Goal: Browse casually

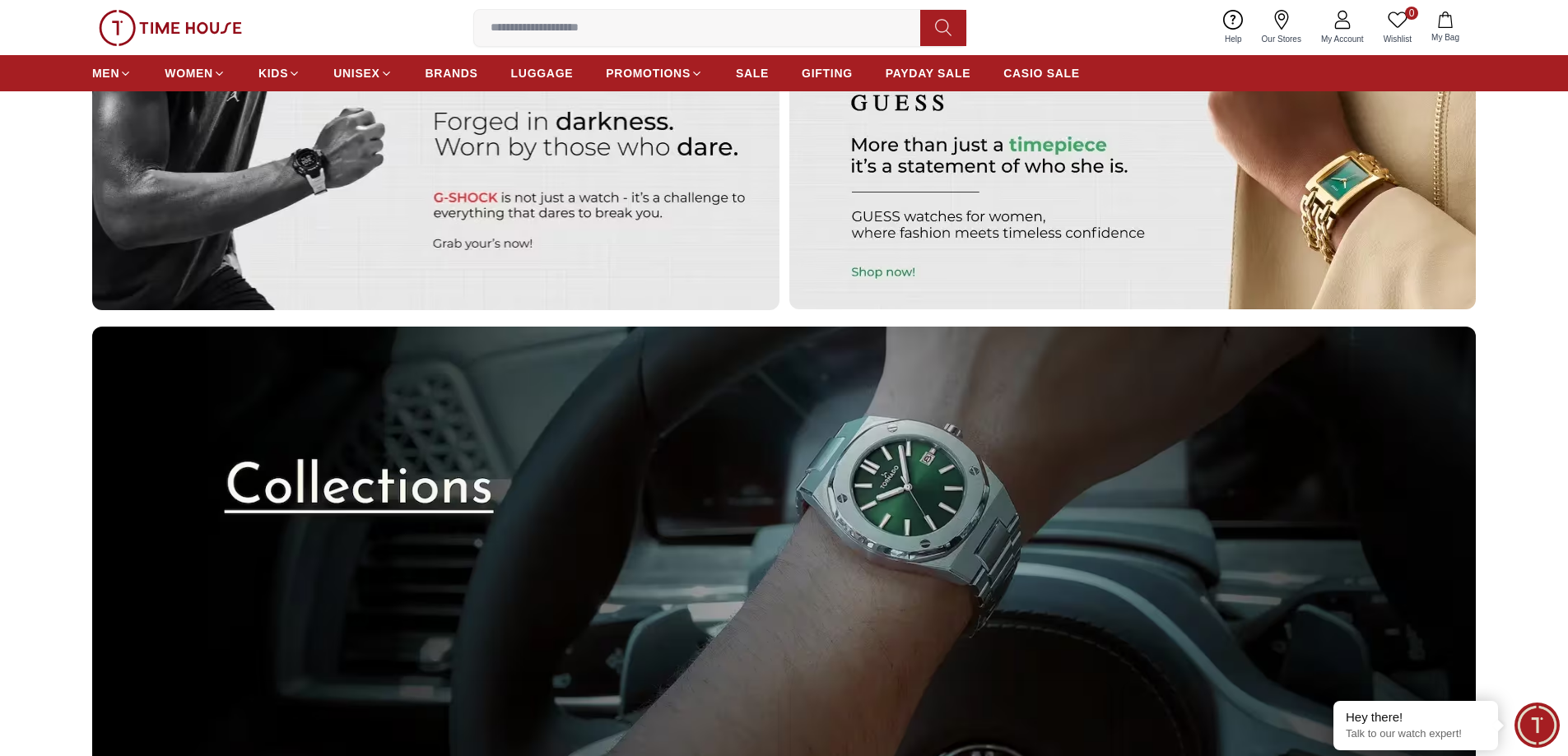
scroll to position [5383, 0]
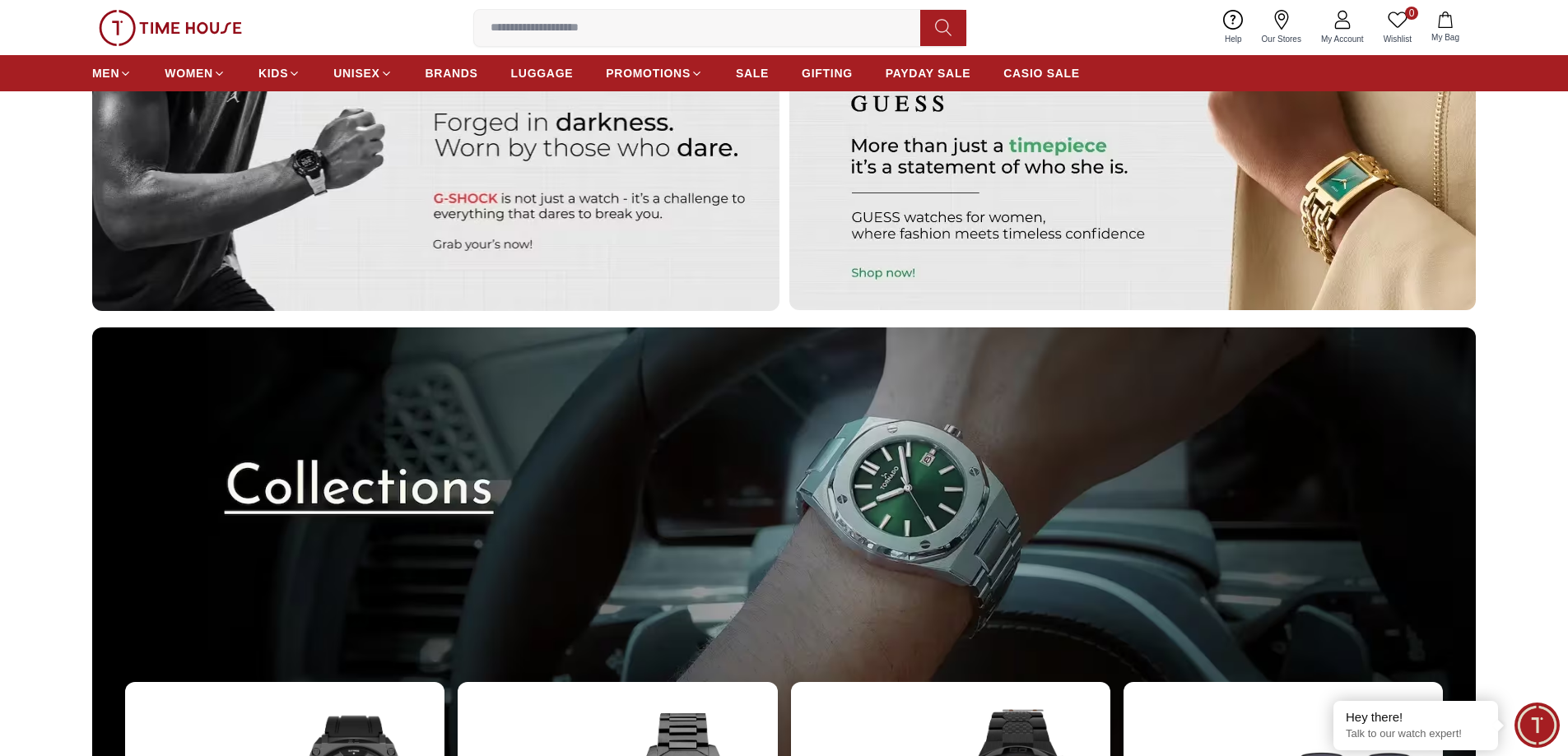
click at [466, 504] on img at bounding box center [784, 587] width 1384 height 519
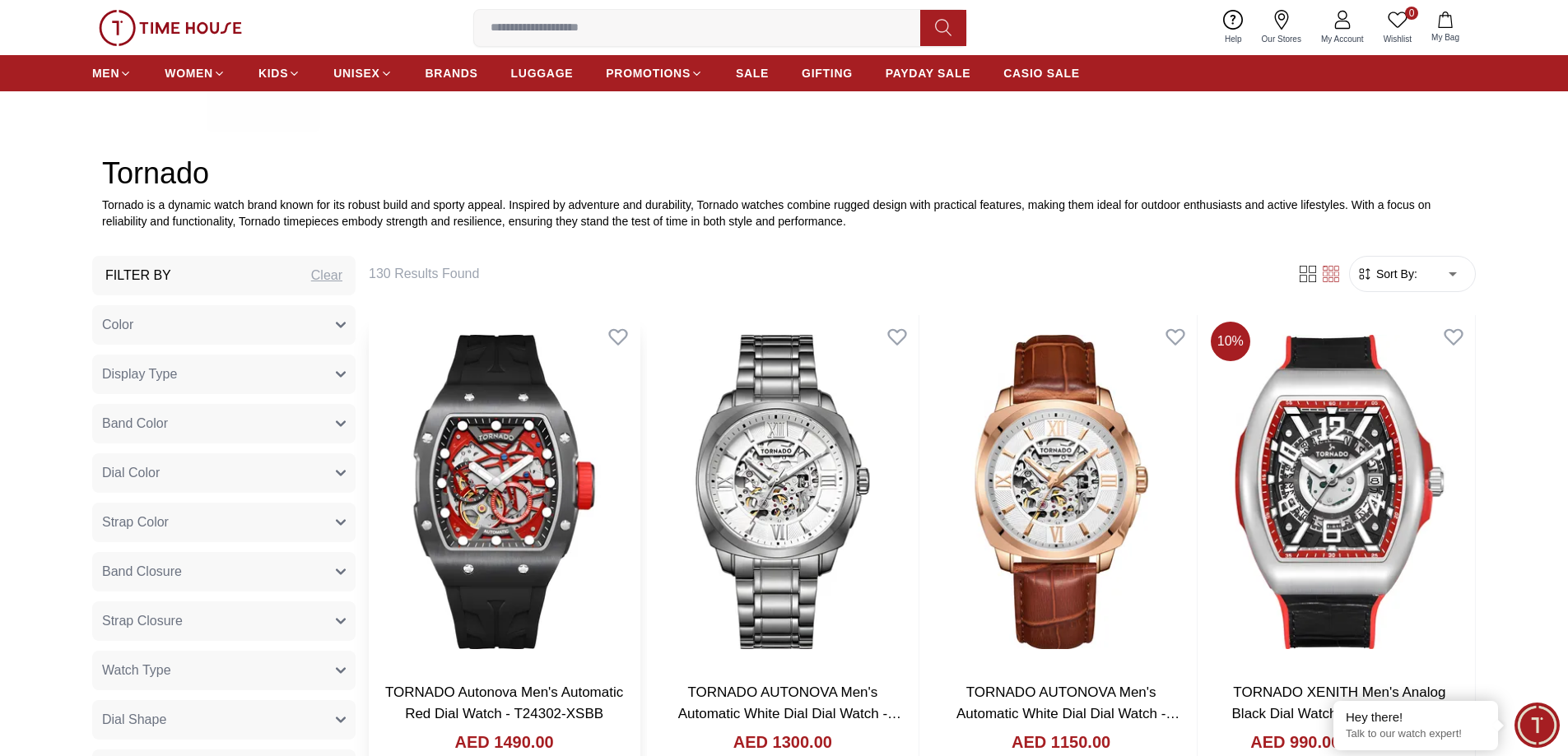
scroll to position [658, 0]
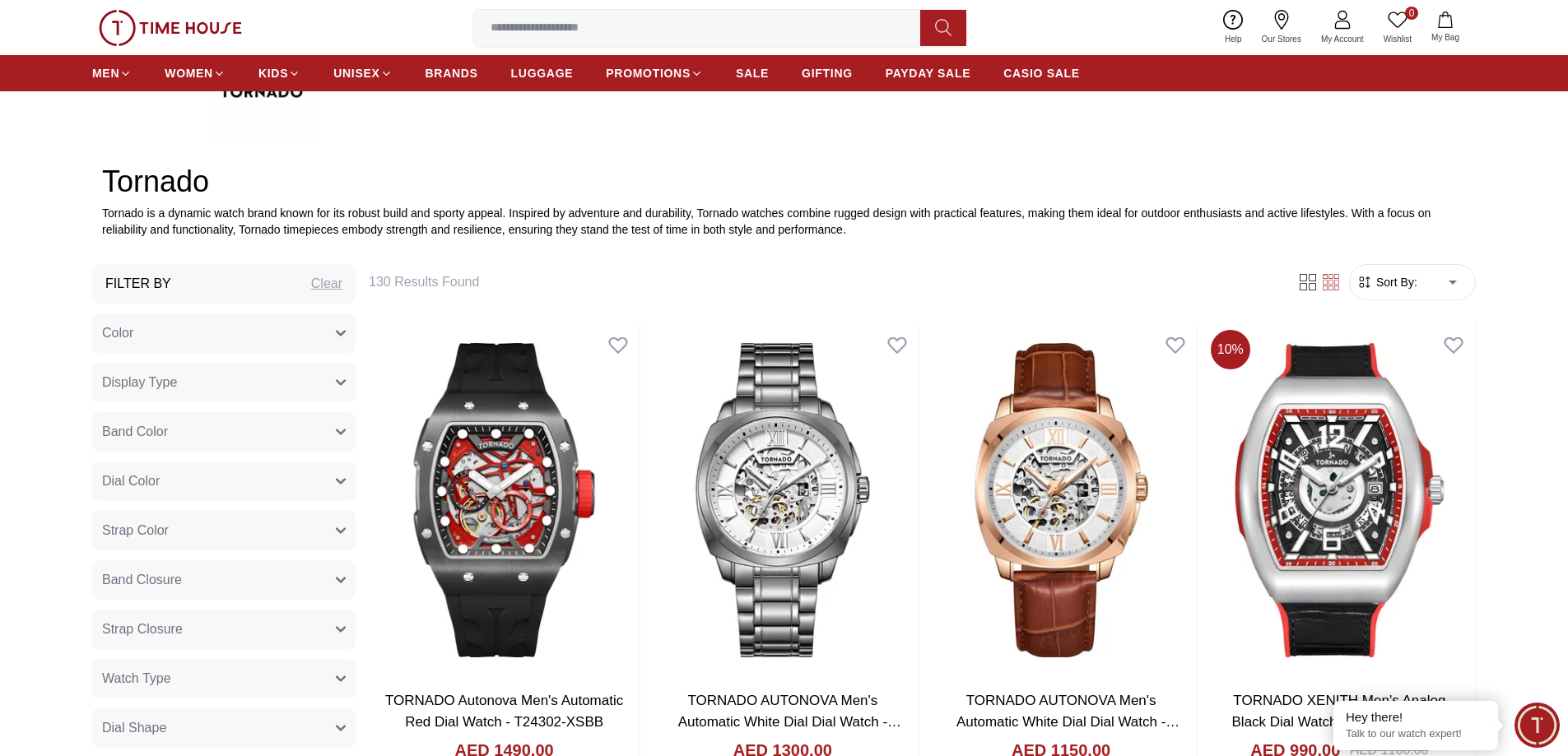
click at [345, 427] on icon "button" at bounding box center [340, 431] width 9 height 9
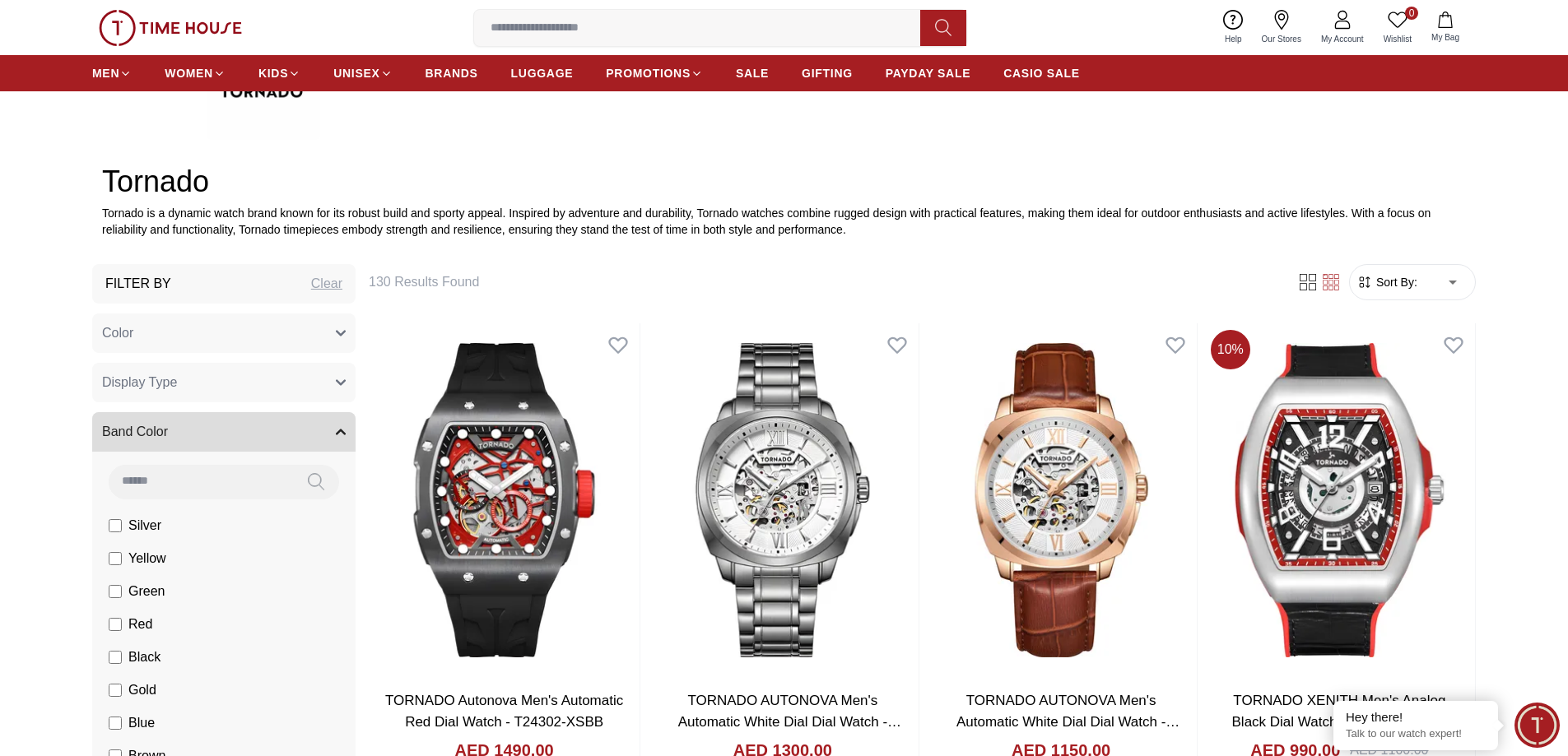
click at [345, 427] on icon "button" at bounding box center [340, 431] width 9 height 9
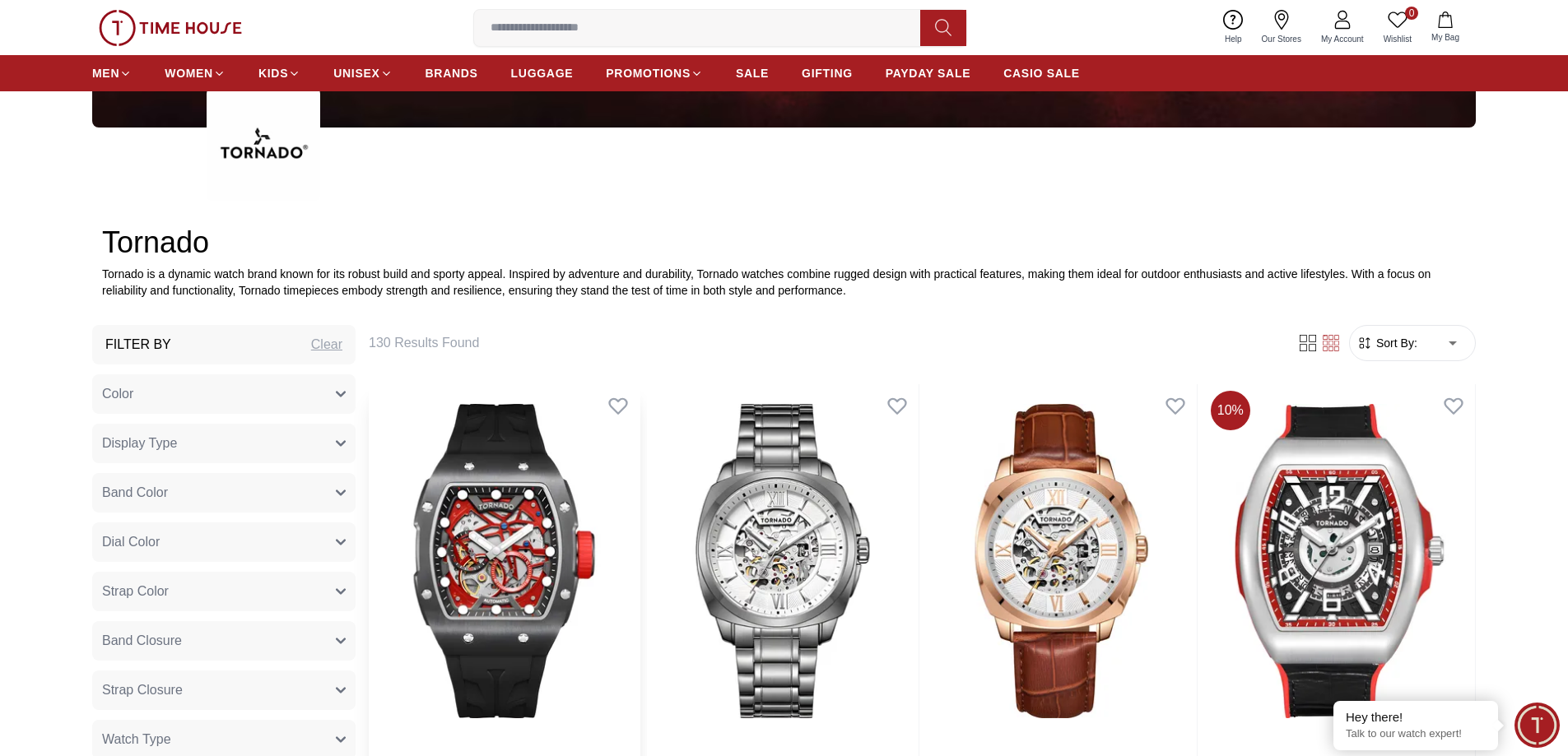
scroll to position [411, 0]
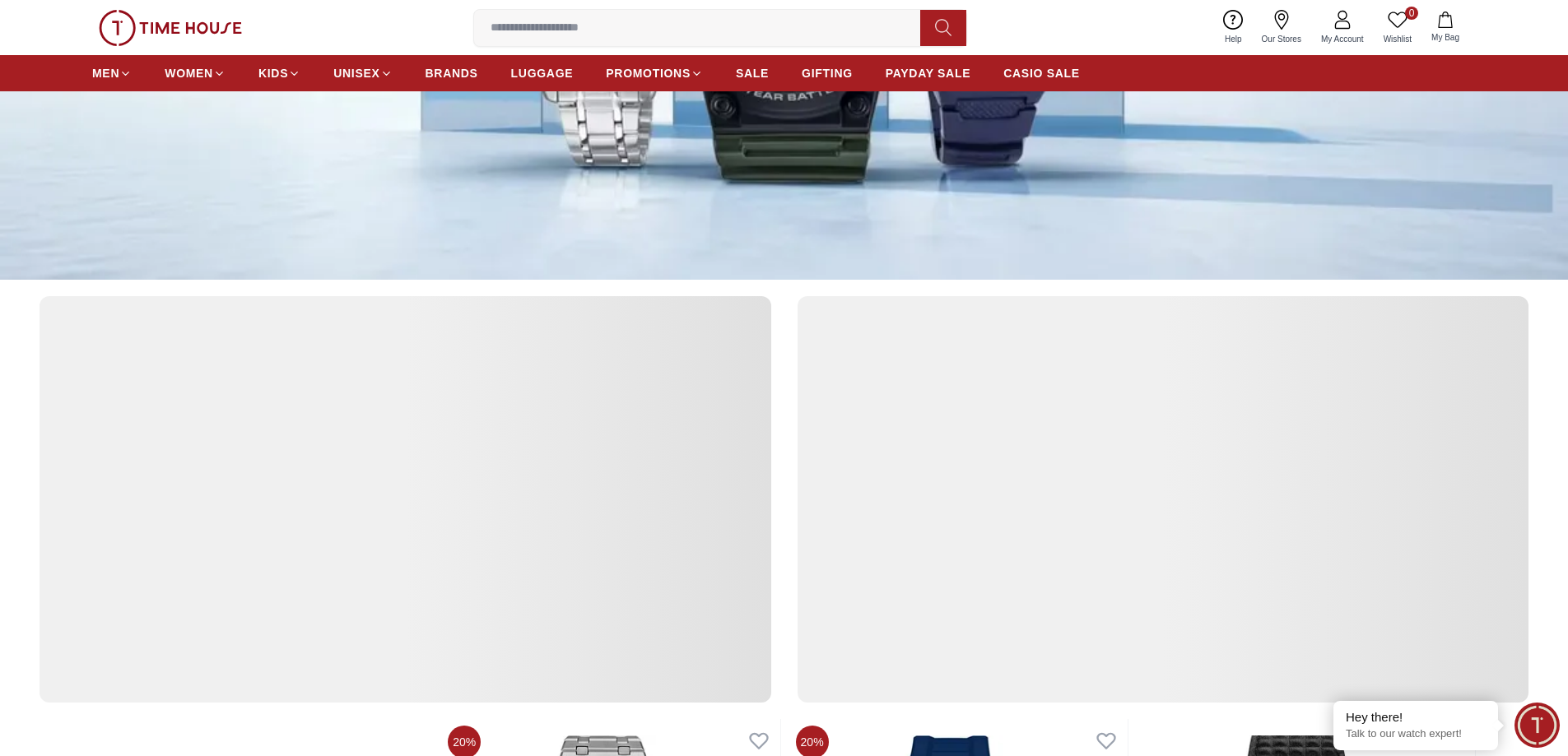
scroll to position [5383, 0]
